Goal: Information Seeking & Learning: Learn about a topic

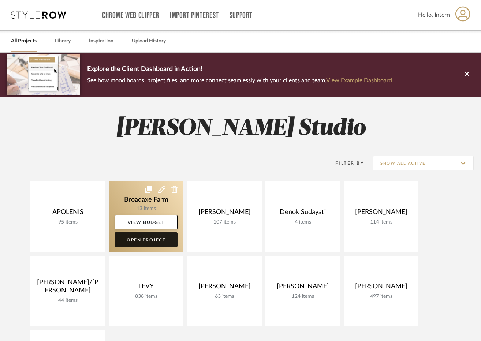
click at [147, 243] on link "Open Project" at bounding box center [146, 240] width 63 height 15
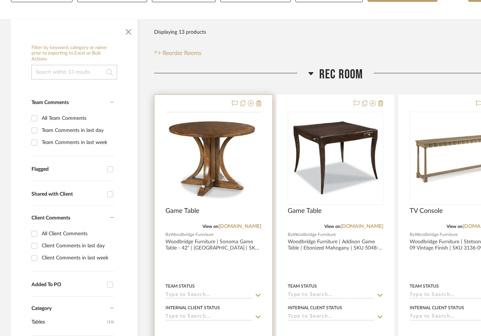
scroll to position [147, 0]
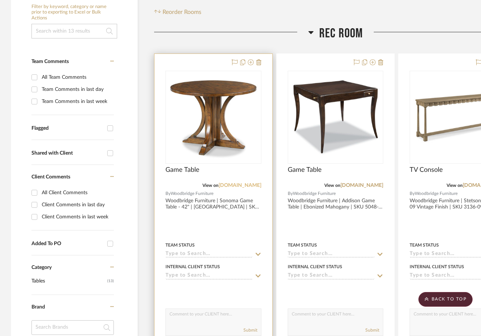
click at [219, 185] on link "woodbridgefurniture.com" at bounding box center [240, 185] width 43 height 5
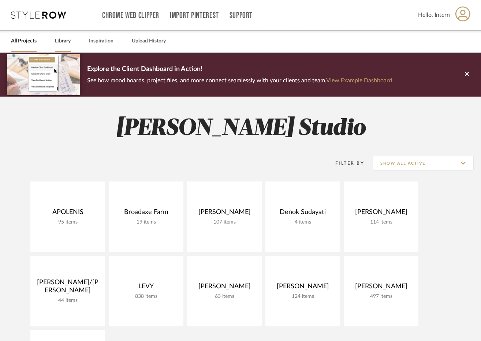
click at [55, 47] on div "All Projects Library Inspiration Upload History" at bounding box center [240, 41] width 481 height 22
click at [68, 38] on link "Library" at bounding box center [63, 41] width 16 height 10
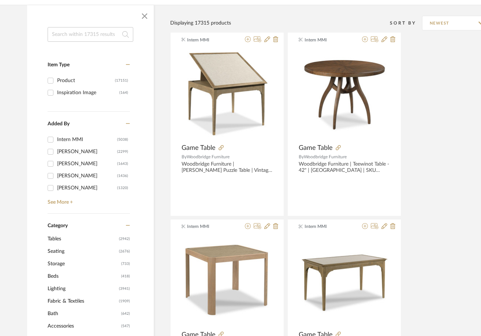
scroll to position [110, 0]
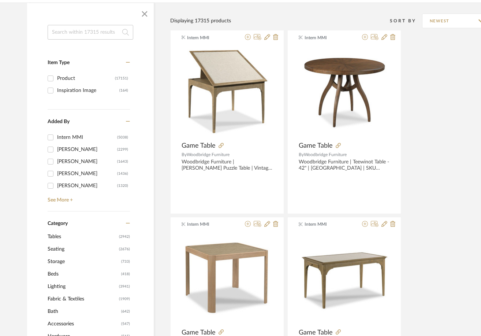
click at [95, 35] on input at bounding box center [91, 32] width 86 height 15
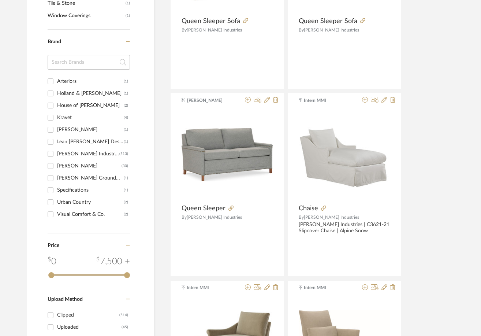
scroll to position [443, 0]
type input "lee"
click at [52, 156] on input "Lee Industries (513)" at bounding box center [51, 154] width 12 height 12
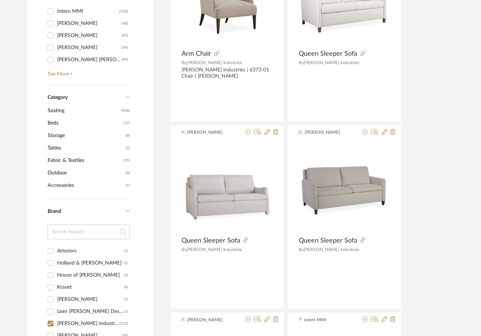
scroll to position [223, 0]
click at [57, 111] on span "Seating" at bounding box center [84, 111] width 72 height 12
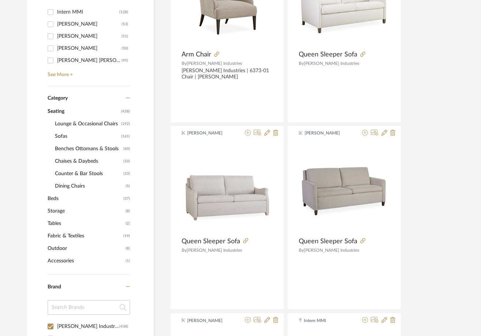
click at [63, 180] on span "Dining Chairs" at bounding box center [89, 186] width 69 height 12
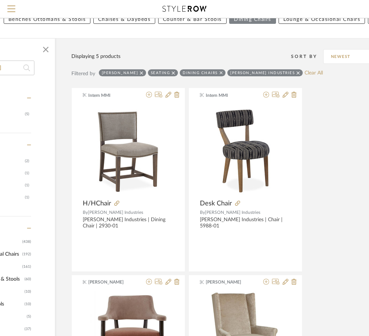
scroll to position [51, 105]
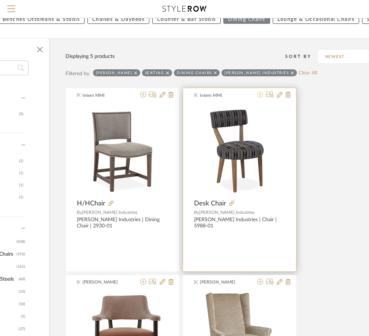
click at [261, 96] on icon at bounding box center [260, 95] width 6 height 6
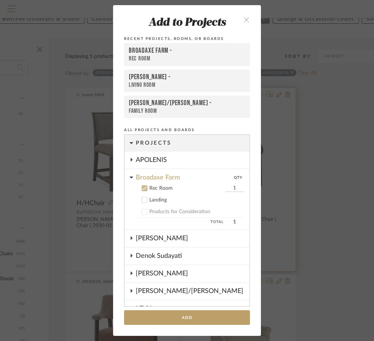
scroll to position [47, 0]
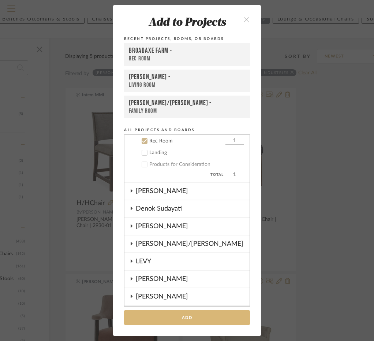
click at [172, 317] on button "Add" at bounding box center [187, 317] width 126 height 15
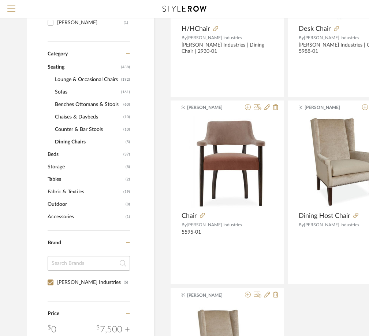
scroll to position [226, 0]
click at [59, 66] on span "Seating" at bounding box center [84, 66] width 72 height 12
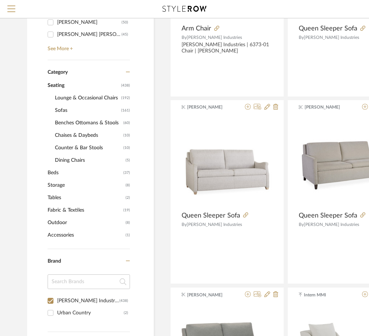
click at [73, 95] on span "Lounge & Occasional Chairs" at bounding box center [87, 98] width 64 height 12
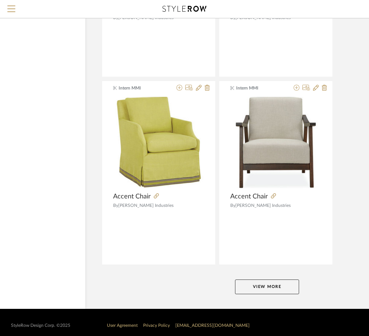
scroll to position [3244, 68]
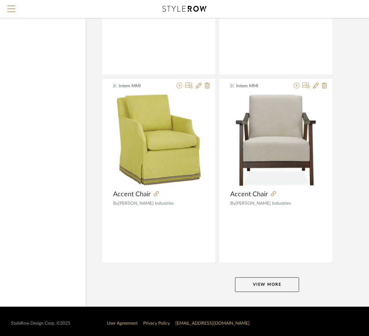
click at [271, 283] on button "View More" at bounding box center [267, 284] width 64 height 15
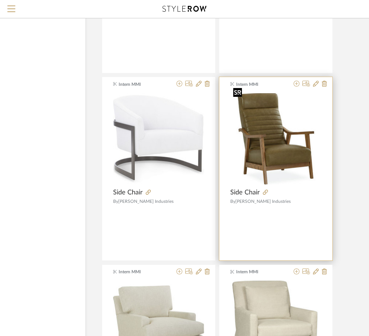
scroll to position [6612, 68]
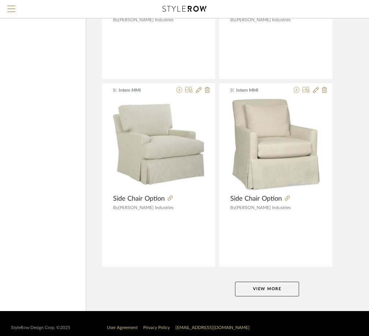
click at [256, 286] on button "View More" at bounding box center [267, 288] width 64 height 15
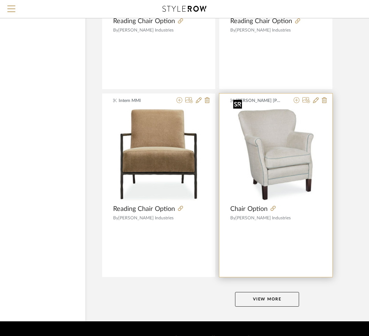
scroll to position [9980, 68]
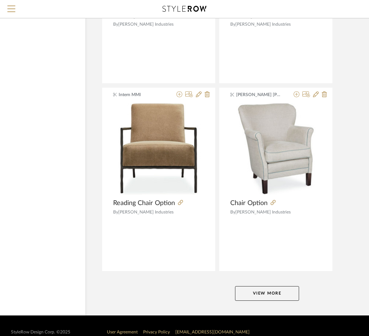
click at [277, 286] on button "View More" at bounding box center [267, 293] width 64 height 15
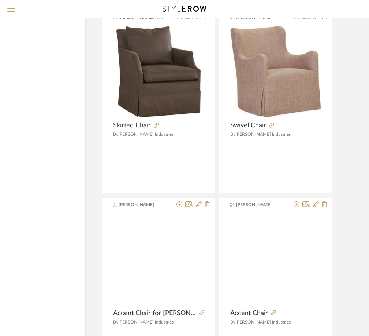
scroll to position [11445, 68]
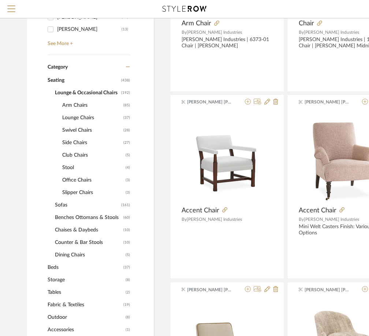
scroll to position [233, 0]
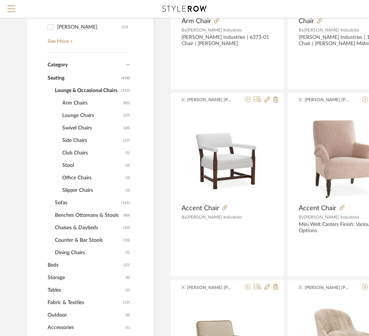
click at [62, 249] on span "Dining Chairs" at bounding box center [89, 252] width 69 height 12
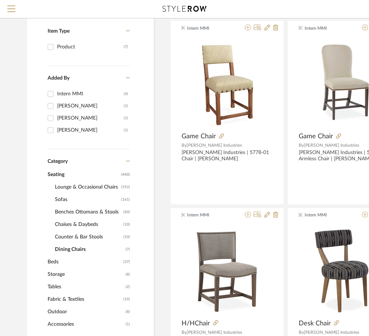
scroll to position [123, 0]
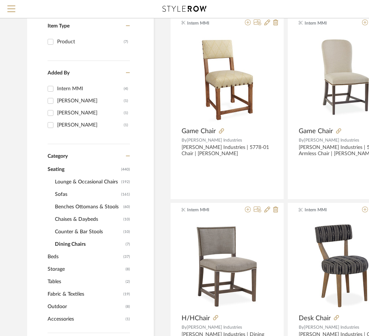
click at [69, 181] on span "Lounge & Occasional Chairs" at bounding box center [87, 181] width 64 height 12
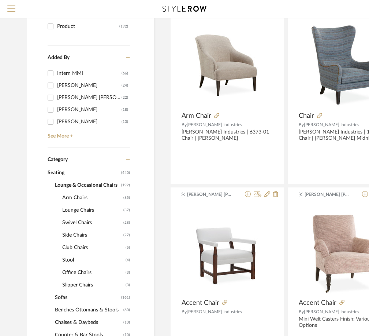
scroll to position [196, 0]
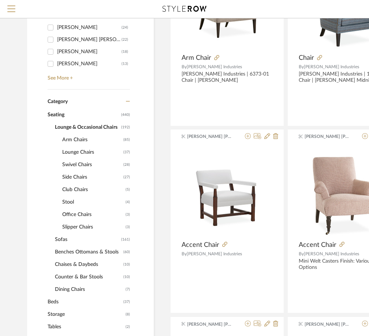
click at [72, 150] on span "Lounge Chairs" at bounding box center [91, 152] width 59 height 12
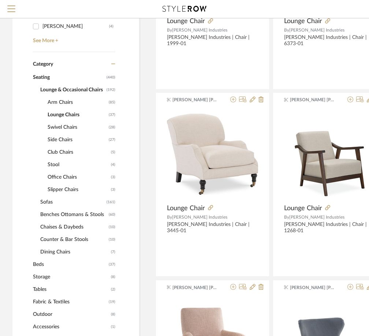
scroll to position [233, 15]
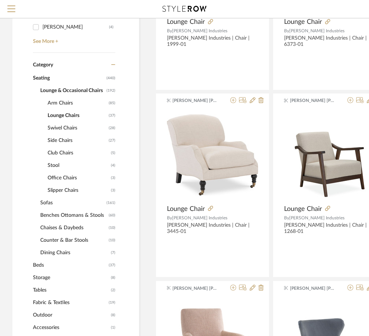
click at [64, 137] on span "Side Chairs" at bounding box center [77, 140] width 59 height 12
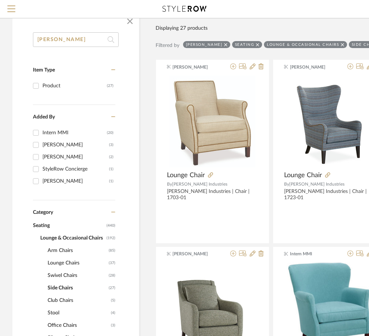
scroll to position [50, 15]
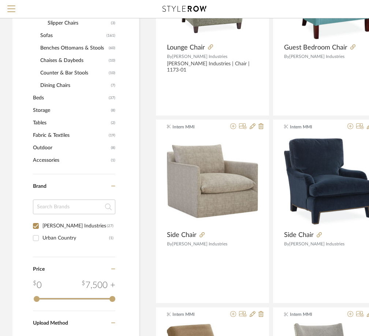
scroll to position [453, 15]
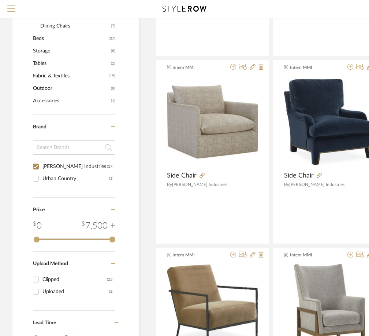
click at [38, 170] on input "Lee Industries (27)" at bounding box center [36, 166] width 12 height 12
checkbox input "false"
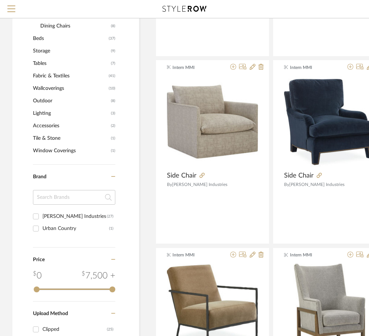
click at [61, 196] on input at bounding box center [74, 197] width 82 height 15
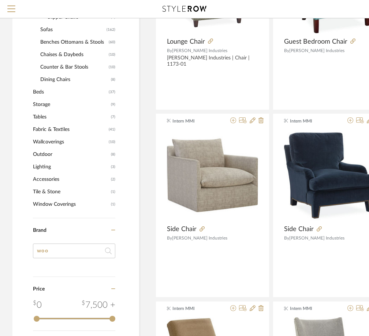
scroll to position [233, 15]
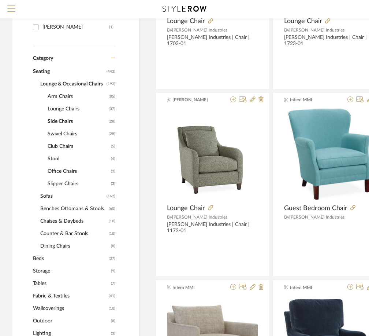
click at [35, 73] on span "Seating" at bounding box center [69, 71] width 72 height 12
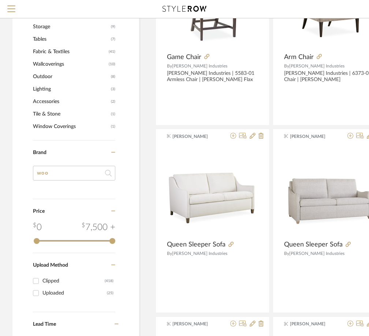
scroll to position [453, 15]
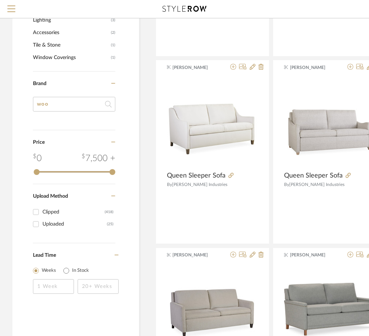
click at [58, 105] on input "woo" at bounding box center [74, 104] width 82 height 15
type input "wo"
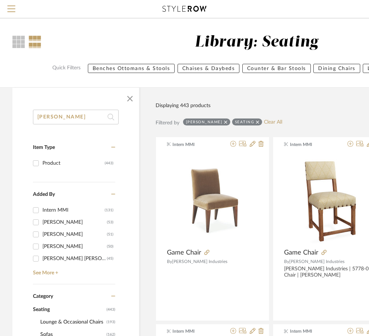
scroll to position [0, 15]
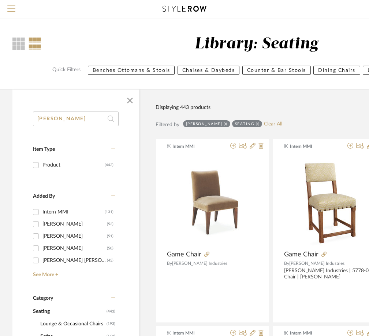
click at [224, 123] on icon at bounding box center [225, 123] width 3 height 5
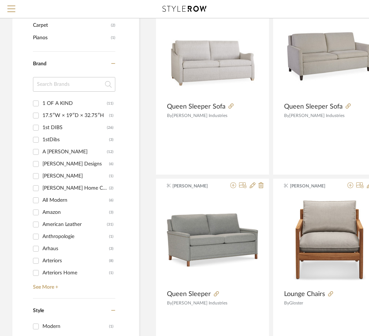
scroll to position [733, 15]
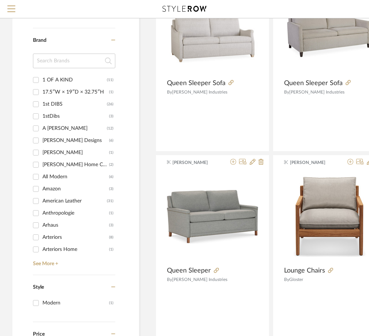
click at [51, 267] on div "Brand 1 OF A KIND (11) 17.5ʺW × 19ʺD × 32.75ʺH (1) 1st DIBS (26) 1stDibs (3) A …" at bounding box center [74, 151] width 82 height 247
click at [49, 263] on link "See More +" at bounding box center [73, 261] width 84 height 12
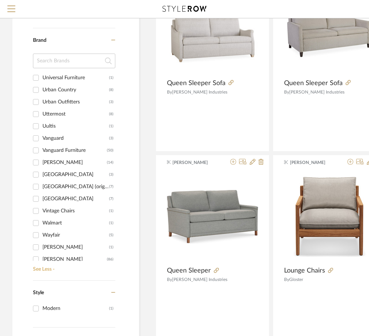
scroll to position [2738, 0]
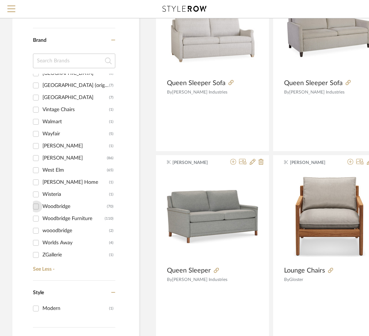
click at [36, 206] on input "Woodbridge (70)" at bounding box center [36, 206] width 12 height 12
checkbox input "true"
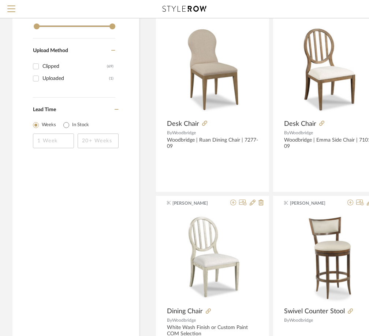
scroll to position [549, 15]
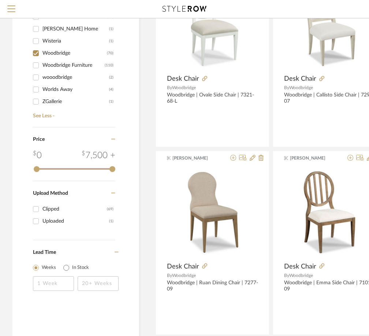
click at [48, 59] on div "Woodbridge Furniture" at bounding box center [73, 65] width 62 height 12
click at [42, 59] on input "Woodbridge Furniture (110)" at bounding box center [36, 65] width 12 height 12
checkbox input "true"
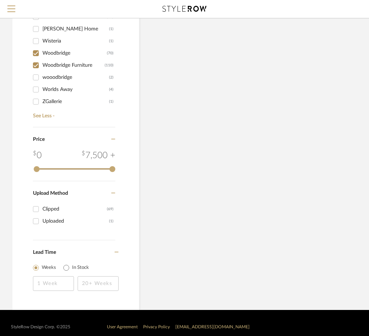
scroll to position [612, 15]
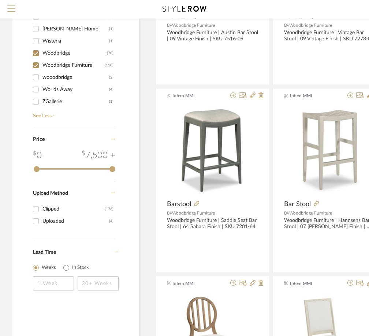
click at [48, 78] on div "wooodbridge" at bounding box center [75, 77] width 67 height 12
click at [42, 78] on input "wooodbridge (2)" at bounding box center [36, 77] width 12 height 12
checkbox input "true"
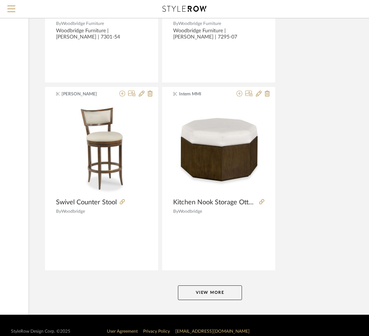
scroll to position [3244, 126]
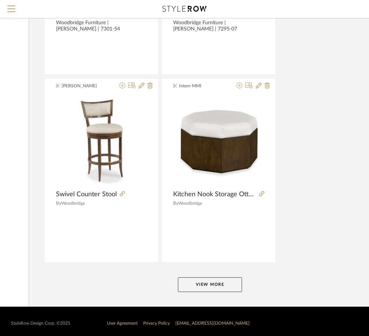
click at [185, 282] on button "View More" at bounding box center [210, 284] width 64 height 15
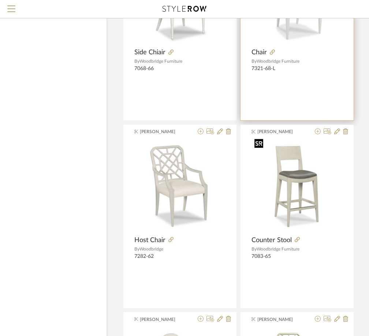
scroll to position [3940, 47]
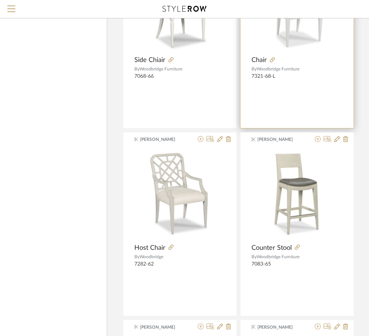
click at [332, 21] on img "0" at bounding box center [297, 6] width 91 height 91
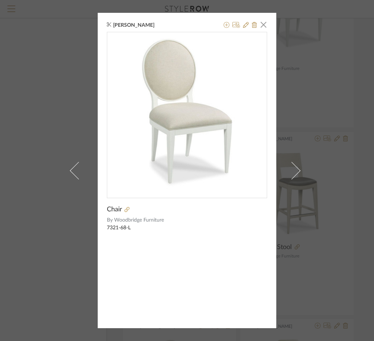
click at [350, 33] on div "Maddie Warlick × Chair By Woodbridge Furniture 7321-68-L" at bounding box center [187, 170] width 374 height 341
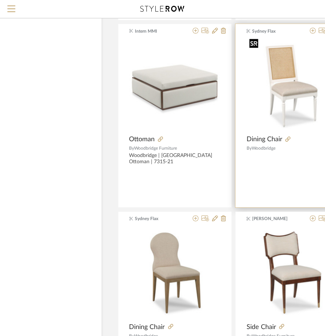
scroll to position [3537, 47]
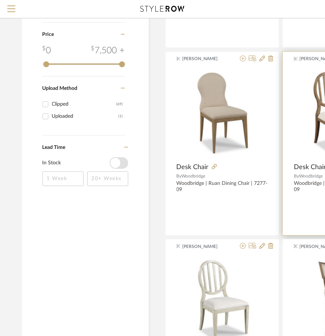
scroll to position [623, 0]
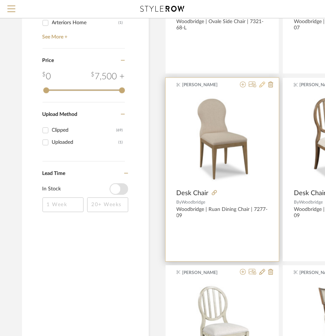
click at [259, 86] on icon at bounding box center [262, 84] width 6 height 6
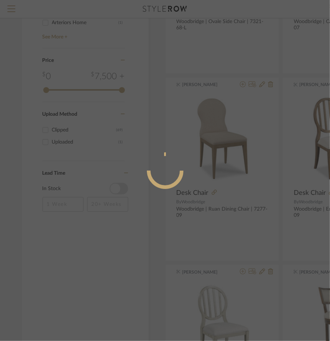
radio input "true"
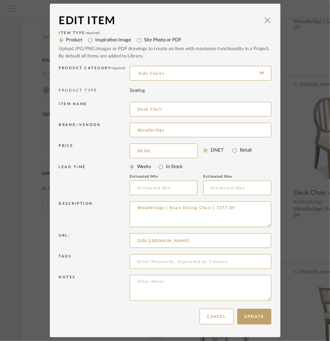
drag, startPoint x: 165, startPoint y: 113, endPoint x: 49, endPoint y: 112, distance: 115.7
click at [50, 112] on dialog-content "Edit Item × Item Type required Product Inspiration Image Site Photo or PDF Uplo…" at bounding box center [165, 171] width 231 height 334
type input "Game Chair"
click at [188, 76] on input "Side Chairs" at bounding box center [201, 73] width 142 height 15
click at [184, 80] on input "Side Chairs" at bounding box center [201, 73] width 142 height 15
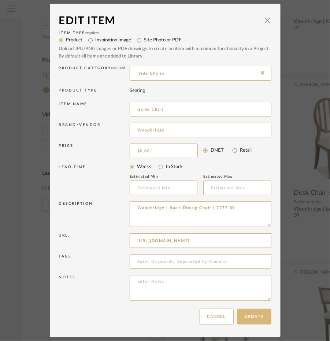
click at [250, 312] on button "Update" at bounding box center [254, 317] width 34 height 16
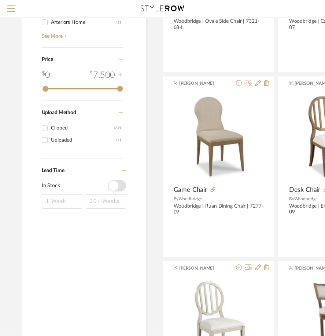
scroll to position [623, 0]
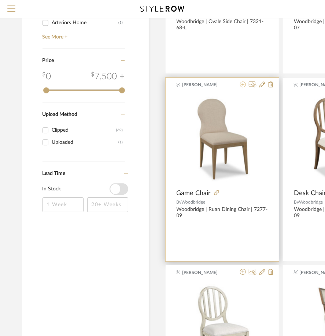
click at [242, 83] on icon at bounding box center [243, 84] width 6 height 6
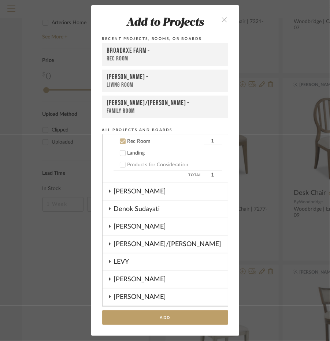
scroll to position [47, 0]
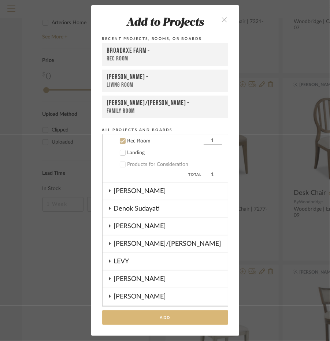
click at [114, 322] on button "Add" at bounding box center [165, 317] width 126 height 15
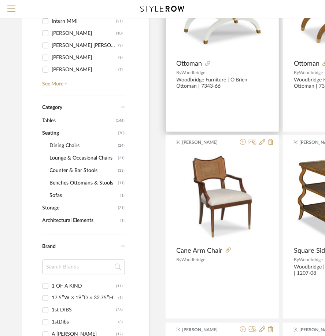
scroll to position [220, 0]
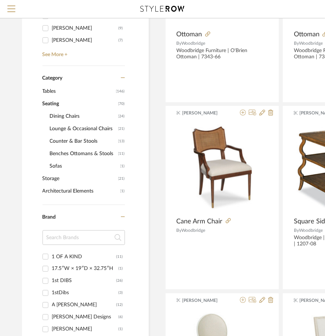
click at [81, 118] on span "Dining Chairs" at bounding box center [83, 116] width 67 height 12
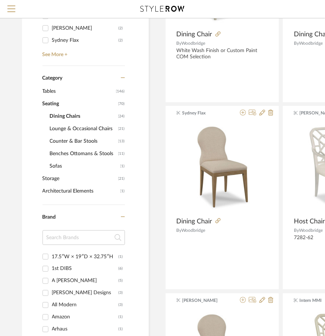
scroll to position [208, 0]
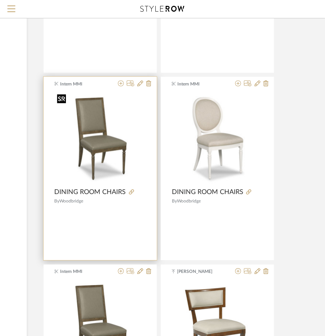
scroll to position [1502, 122]
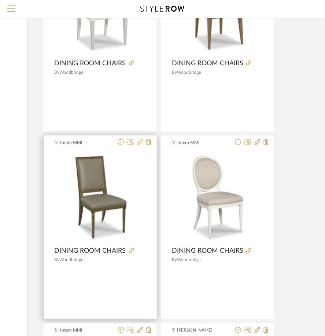
click at [138, 140] on icon at bounding box center [140, 142] width 6 height 6
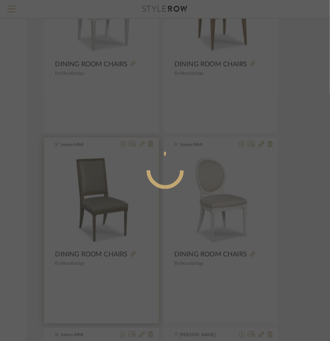
scroll to position [0, 0]
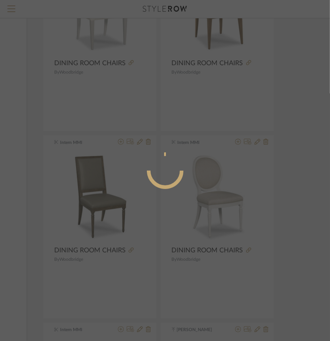
radio input "true"
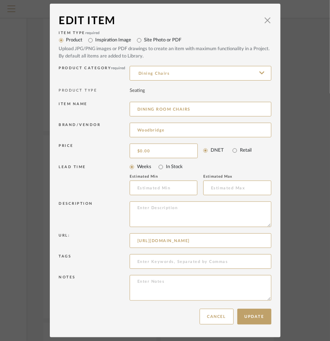
drag, startPoint x: 193, startPoint y: 113, endPoint x: 30, endPoint y: 94, distance: 164.1
click at [30, 94] on div "Edit Item × Item Type required Product Inspiration Image Site Photo or PDF Uplo…" at bounding box center [165, 170] width 330 height 341
type input "Game Chair"
click at [262, 321] on button "Update" at bounding box center [254, 317] width 34 height 16
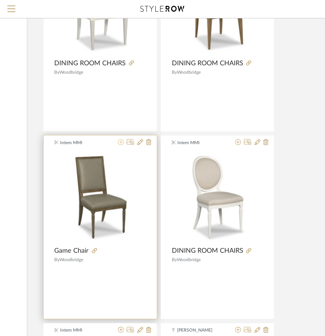
click at [122, 139] on icon at bounding box center [121, 142] width 6 height 6
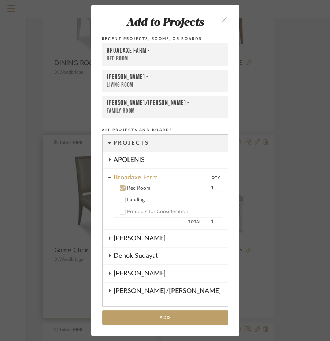
scroll to position [47, 0]
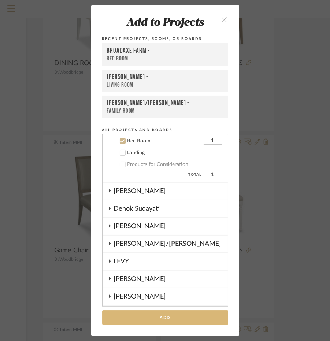
click at [130, 317] on button "Add" at bounding box center [165, 317] width 126 height 15
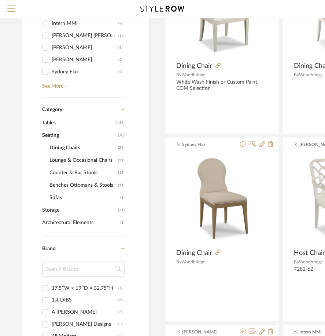
scroll to position [220, 0]
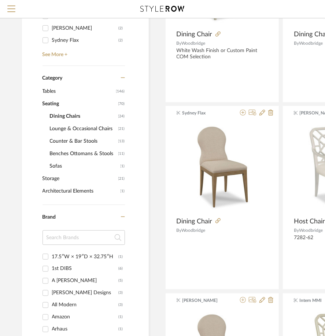
click at [67, 128] on span "Lounge & Occasional Chairs" at bounding box center [83, 128] width 67 height 12
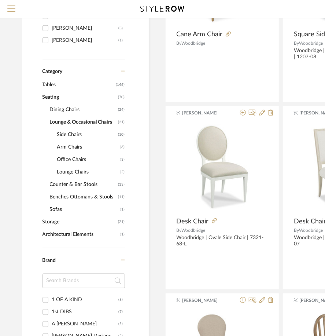
click at [83, 137] on span "Side Chairs" at bounding box center [86, 134] width 59 height 12
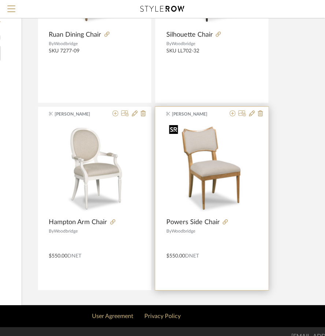
scroll to position [790, 127]
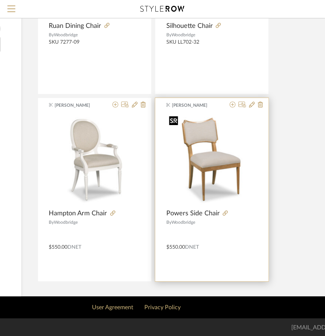
click at [206, 190] on img "0" at bounding box center [211, 159] width 91 height 91
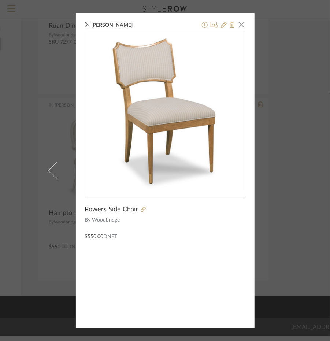
click at [262, 76] on div "Janie Macklin × Powers Side Chair By Woodbridge $550.00 DNET" at bounding box center [165, 170] width 330 height 341
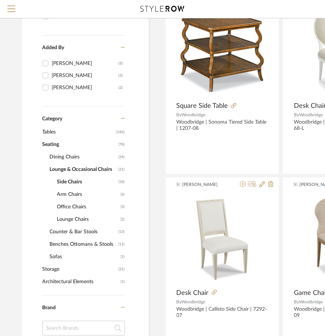
scroll to position [167, 0]
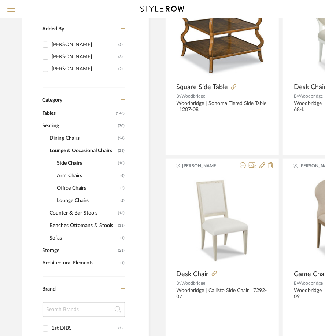
click at [77, 198] on span "Lounge Chairs" at bounding box center [88, 200] width 62 height 12
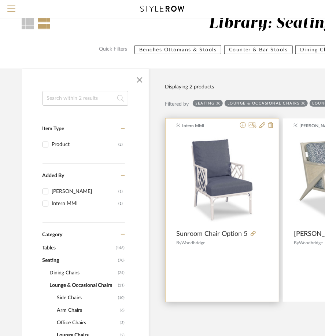
scroll to position [147, 0]
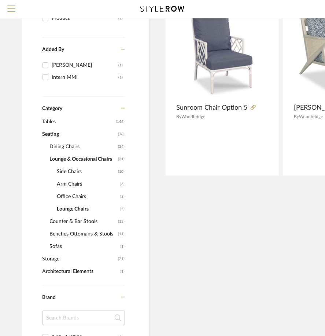
click at [85, 170] on span "Side Chairs" at bounding box center [86, 171] width 59 height 12
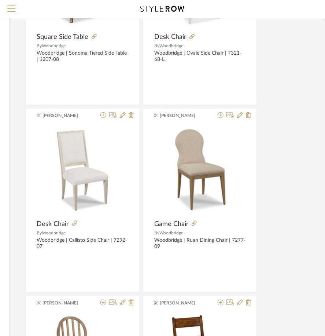
scroll to position [57, 140]
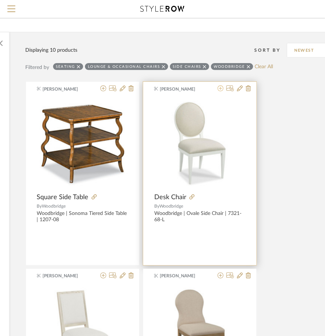
click at [219, 88] on icon at bounding box center [221, 88] width 6 height 6
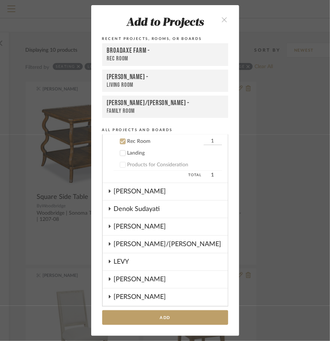
scroll to position [47, 0]
click at [304, 138] on div "Add to Projects Recent Projects, Rooms, or Boards Broadaxe Farm - Rec Room DOOL…" at bounding box center [165, 170] width 330 height 341
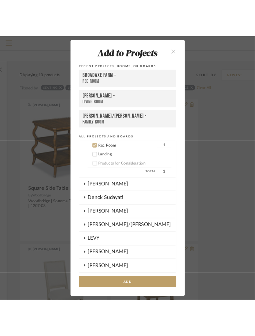
scroll to position [57, 140]
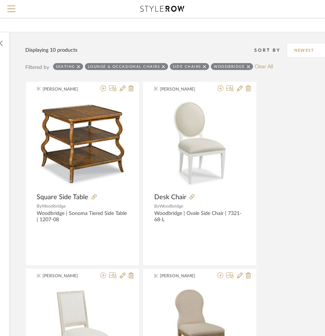
click at [12, 8] on span "Menu" at bounding box center [11, 10] width 8 height 11
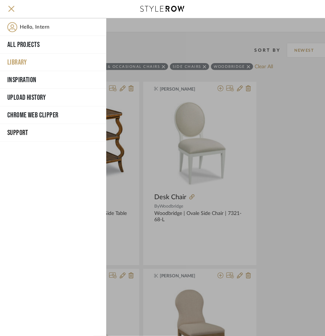
click at [168, 55] on div at bounding box center [215, 176] width 219 height 317
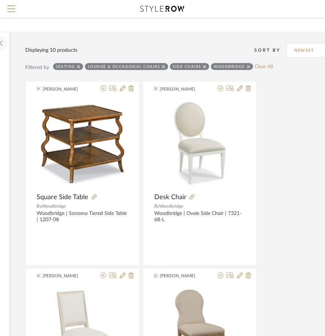
click at [1, 40] on span "button" at bounding box center [0, 43] width 18 height 18
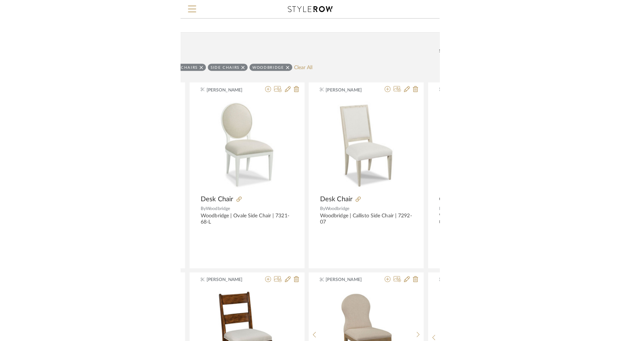
scroll to position [57, 0]
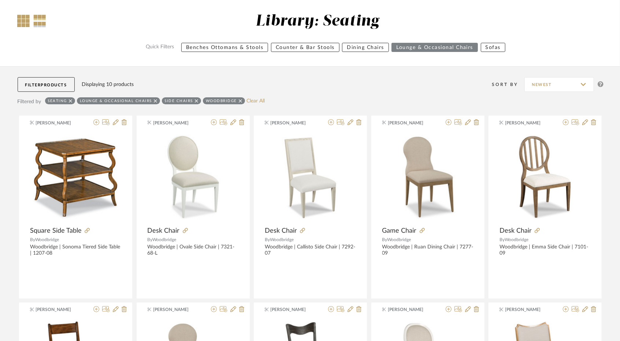
click at [26, 17] on div at bounding box center [24, 21] width 12 height 12
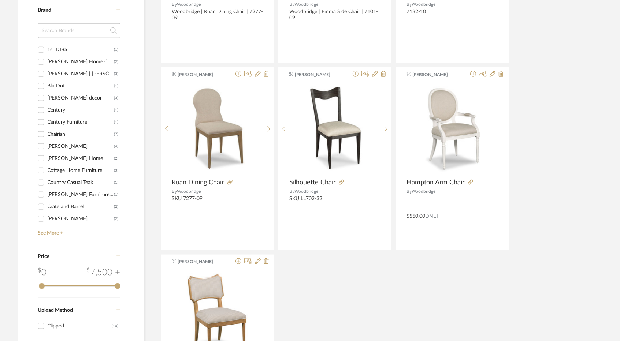
scroll to position [476, 0]
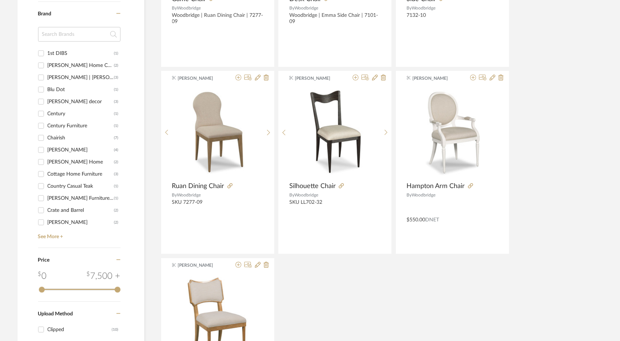
click at [58, 36] on input at bounding box center [79, 34] width 82 height 15
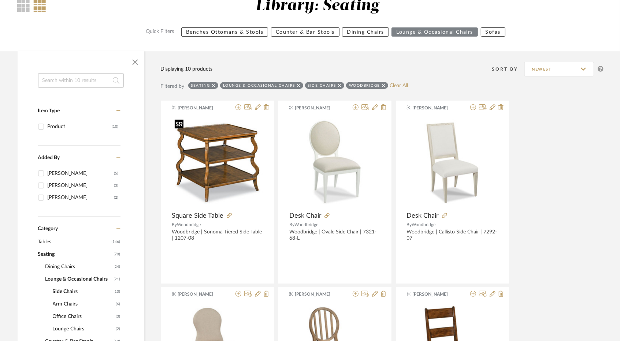
scroll to position [0, 0]
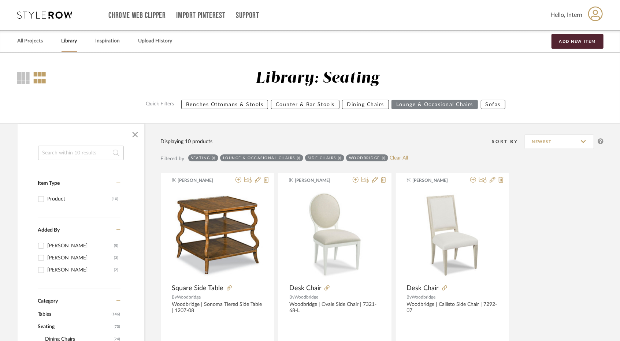
type input "potter"
click at [383, 156] on icon at bounding box center [383, 158] width 3 height 5
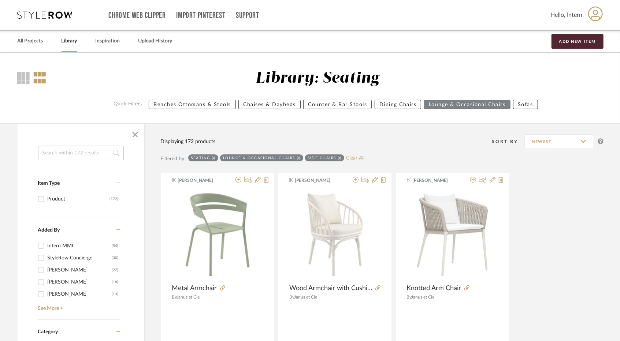
click at [300, 156] on div "Lounge & Occasional Chairs" at bounding box center [261, 158] width 83 height 7
click at [292, 159] on div "Lounge & Occasional Chairs" at bounding box center [259, 158] width 72 height 5
click at [297, 160] on icon at bounding box center [298, 158] width 3 height 5
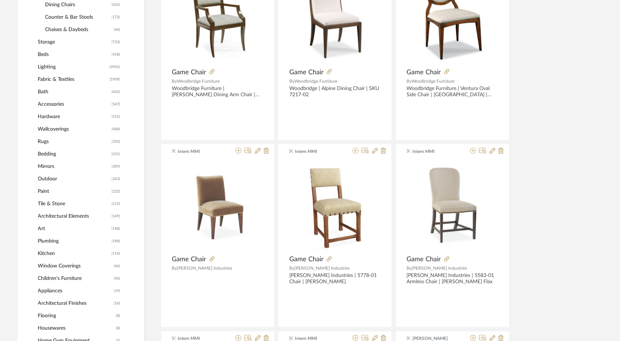
scroll to position [586, 0]
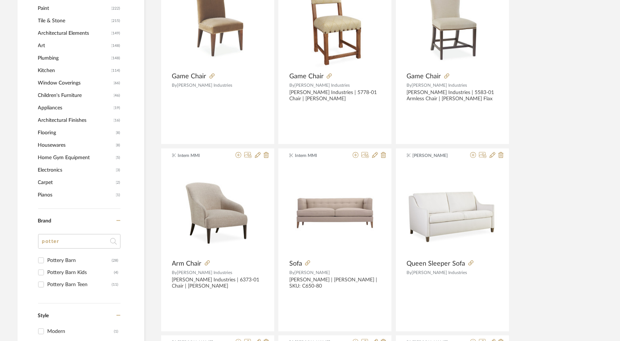
click at [79, 257] on div "Pottery Barn" at bounding box center [80, 261] width 64 height 12
click at [47, 257] on input "Pottery Barn (28)" at bounding box center [41, 261] width 12 height 12
checkbox input "true"
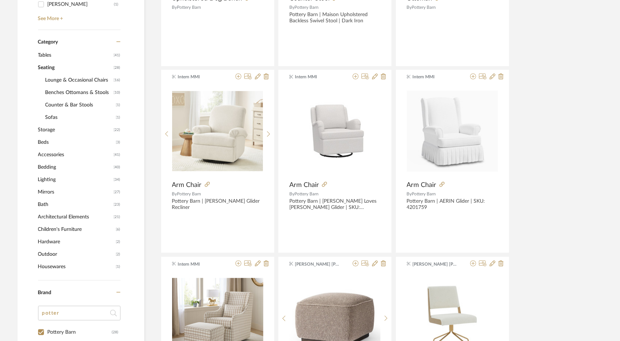
scroll to position [293, 0]
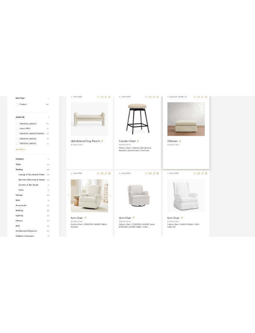
scroll to position [183, 0]
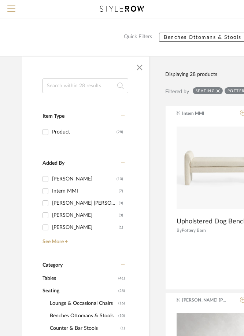
scroll to position [183, 0]
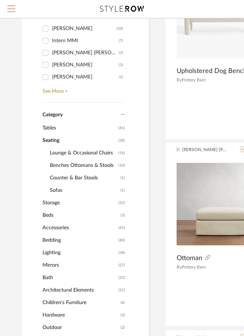
click at [51, 142] on span "Seating" at bounding box center [79, 140] width 74 height 12
click at [53, 153] on span "Lounge & Occasional Chairs" at bounding box center [83, 153] width 67 height 12
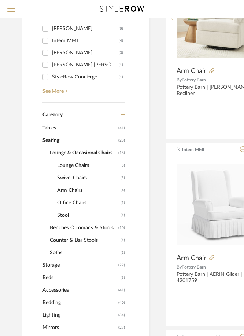
click at [61, 224] on span "Benches Ottomans & Stools" at bounding box center [83, 227] width 67 height 12
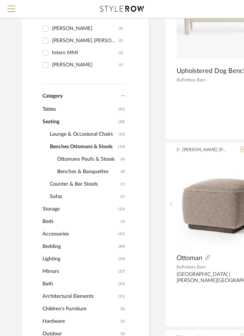
click at [57, 185] on span "Counter & Bar Stools" at bounding box center [84, 184] width 69 height 12
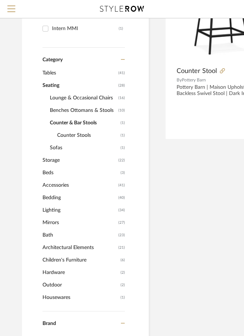
click at [58, 96] on span "Lounge & Occasional Chairs" at bounding box center [83, 98] width 67 height 12
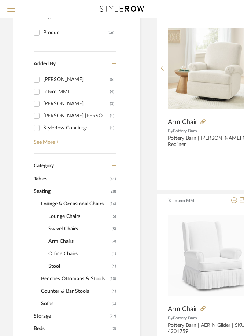
scroll to position [110, 9]
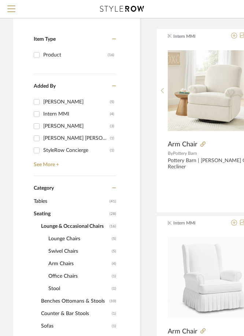
click at [62, 216] on span "Seating" at bounding box center [71, 213] width 74 height 12
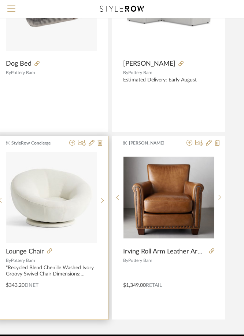
scroll to position [2438, 171]
